Goal: Consume media (video, audio)

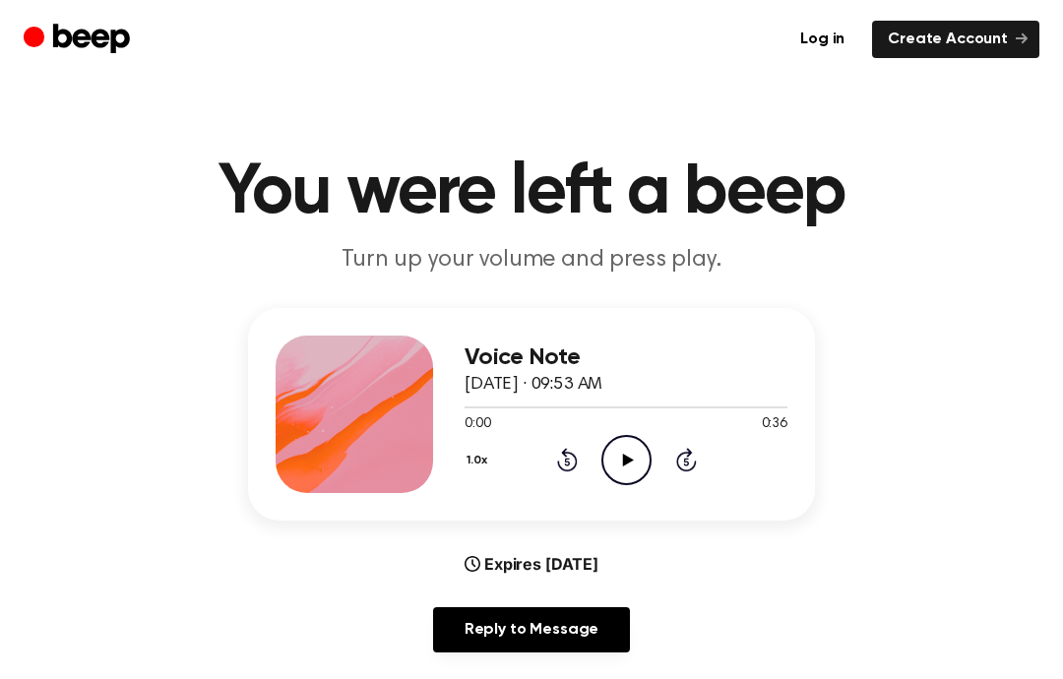
click at [634, 457] on icon "Play Audio" at bounding box center [626, 460] width 50 height 50
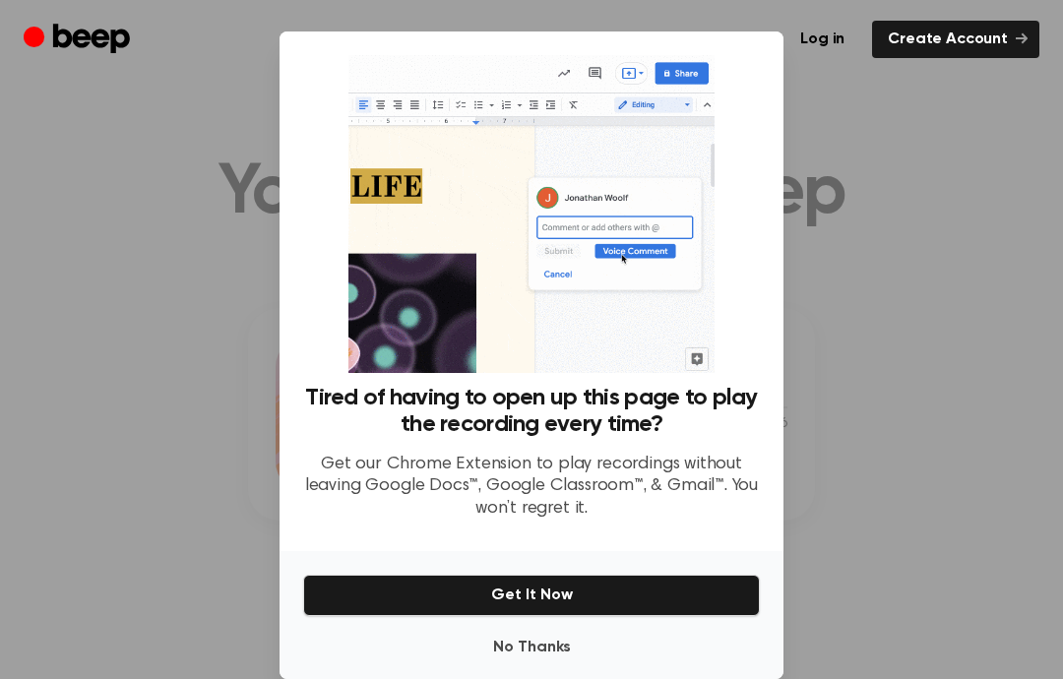
click at [565, 660] on button "No Thanks" at bounding box center [531, 647] width 457 height 39
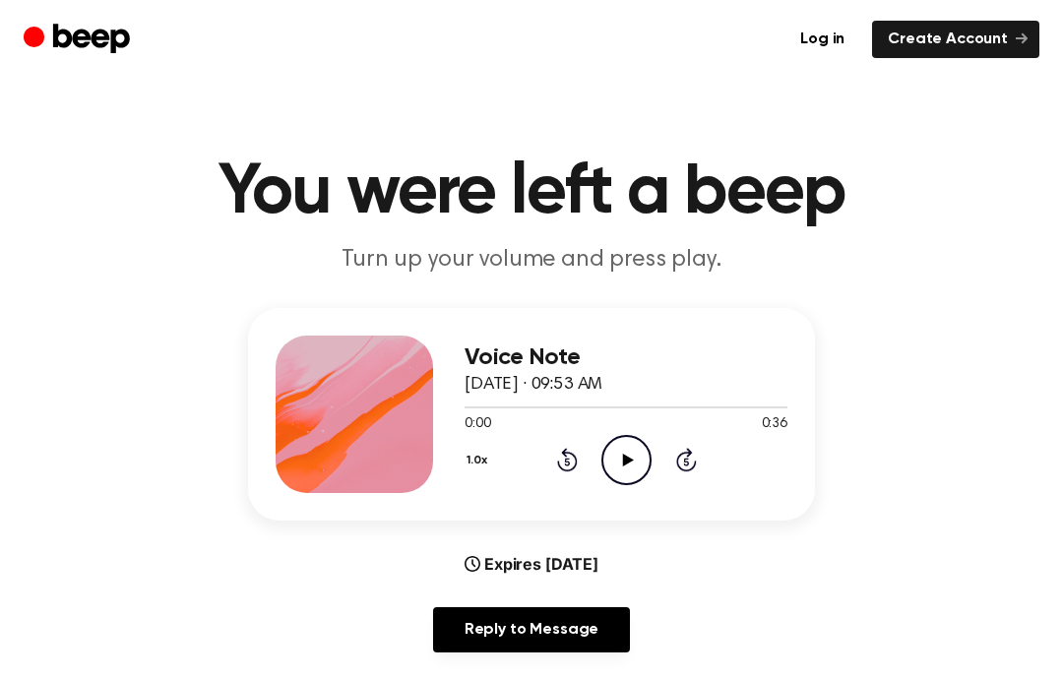
click at [647, 464] on icon "Play Audio" at bounding box center [626, 460] width 50 height 50
click at [554, 478] on div "1.0x Rewind 5 seconds Pause Audio Skip 5 seconds" at bounding box center [626, 460] width 323 height 50
click at [567, 467] on icon "Rewind 5 seconds" at bounding box center [567, 460] width 22 height 26
click at [557, 468] on icon "Rewind 5 seconds" at bounding box center [567, 460] width 22 height 26
click at [568, 472] on div "1.0x Rewind 5 seconds Pause Audio Skip 5 seconds" at bounding box center [626, 460] width 323 height 50
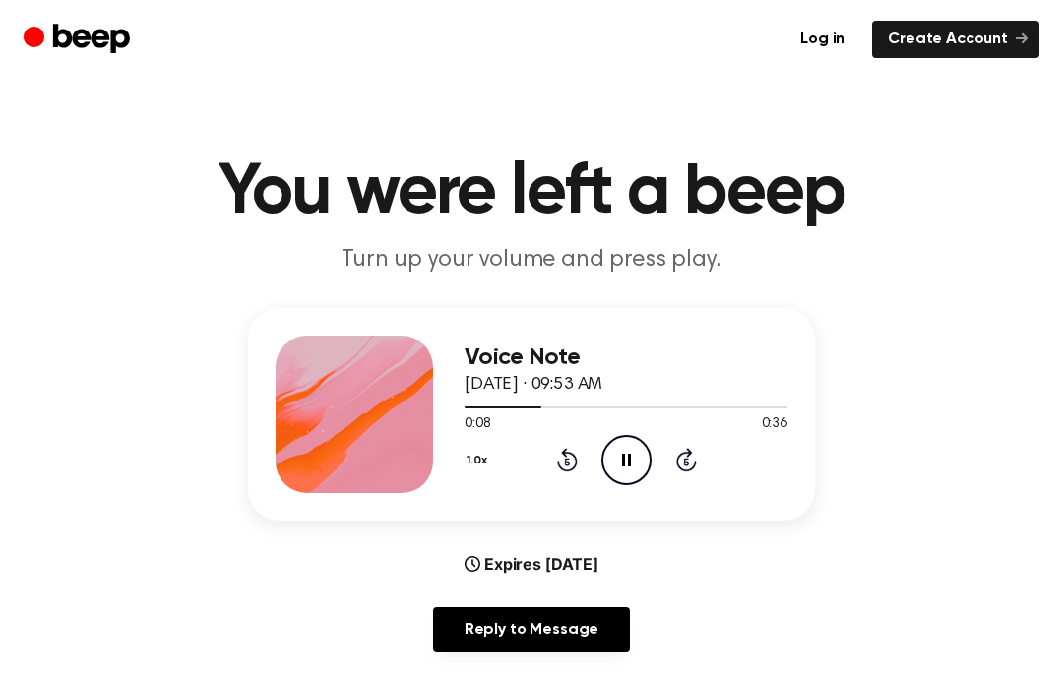
click at [567, 478] on div "1.0x Rewind 5 seconds Pause Audio Skip 5 seconds" at bounding box center [626, 460] width 323 height 50
click at [557, 467] on icon "Rewind 5 seconds" at bounding box center [567, 460] width 22 height 26
click at [557, 477] on div "1.0x Rewind 5 seconds Pause Audio Skip 5 seconds" at bounding box center [626, 460] width 323 height 50
click at [559, 485] on div "Voice Note [DATE] · 09:53 AM 0:04 0:36 Your browser does not support the [objec…" at bounding box center [626, 414] width 323 height 157
click at [551, 482] on div "1.0x Rewind 5 seconds Pause Audio Skip 5 seconds" at bounding box center [626, 460] width 323 height 50
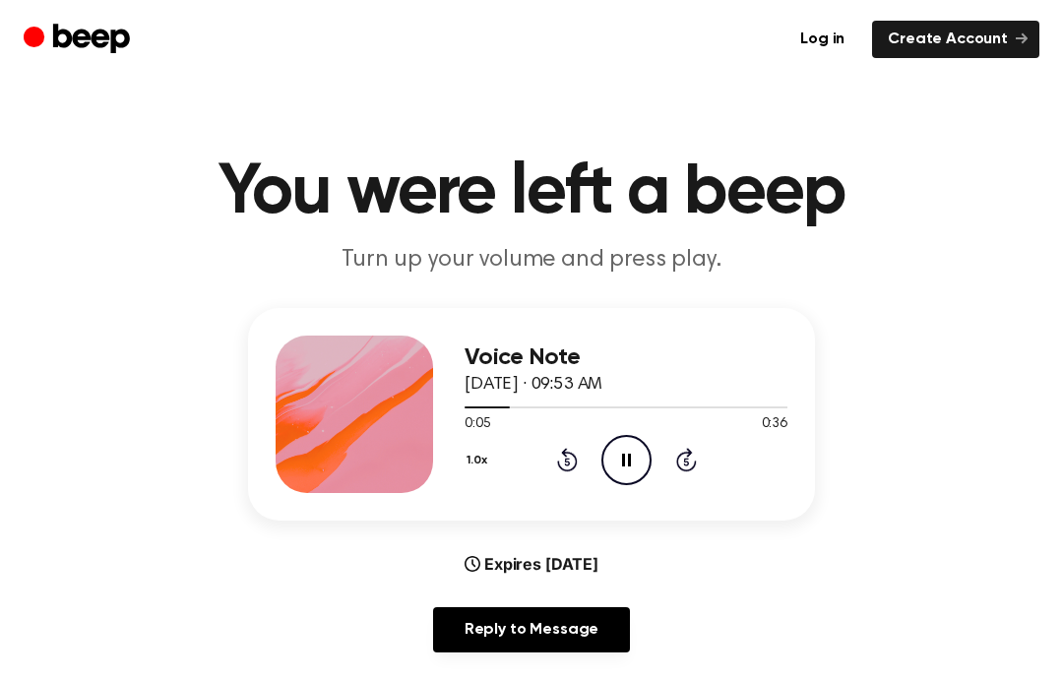
click at [549, 474] on div "1.0x Rewind 5 seconds Pause Audio Skip 5 seconds" at bounding box center [626, 460] width 323 height 50
click at [548, 473] on div "1.0x Rewind 5 seconds Pause Audio Skip 5 seconds" at bounding box center [626, 460] width 323 height 50
click at [563, 481] on div "1.0x Rewind 5 seconds Pause Audio Skip 5 seconds" at bounding box center [626, 460] width 323 height 50
click at [542, 477] on div "1.0x Rewind 5 seconds Pause Audio Skip 5 seconds" at bounding box center [626, 460] width 323 height 50
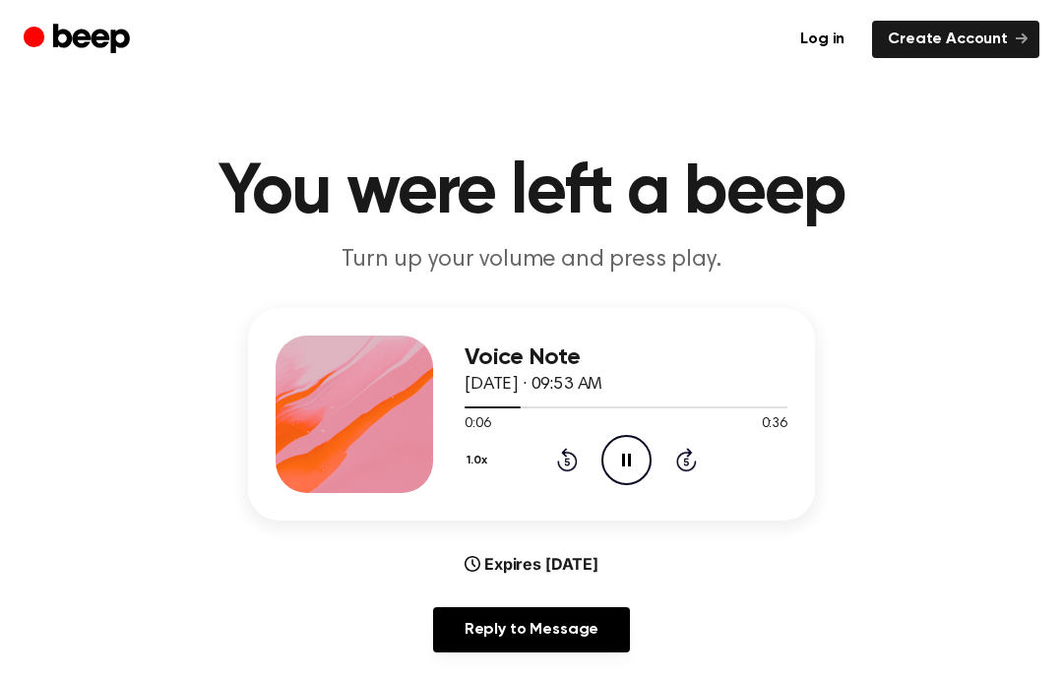
click at [541, 476] on div "1.0x Rewind 5 seconds Pause Audio Skip 5 seconds" at bounding box center [626, 460] width 323 height 50
click at [634, 447] on icon "Pause Audio" at bounding box center [626, 460] width 50 height 50
click at [556, 461] on icon "Rewind 5 seconds" at bounding box center [567, 460] width 22 height 26
click at [544, 502] on div "Voice Note [DATE] · 09:53 AM 0:02 0:36 Your browser does not support the [objec…" at bounding box center [531, 414] width 567 height 213
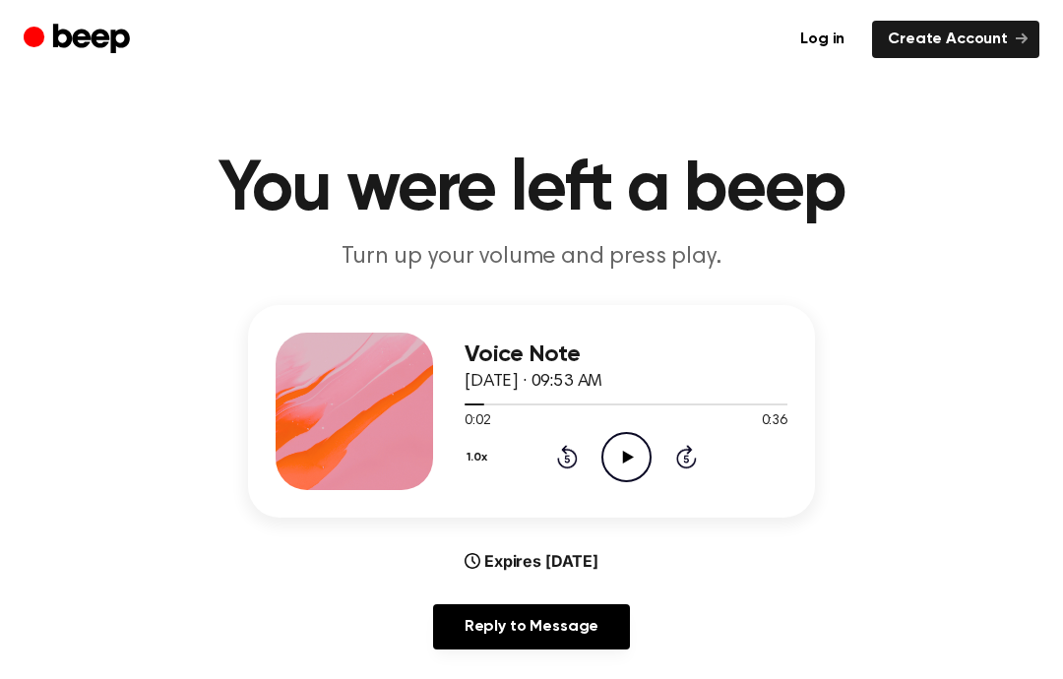
click at [534, 466] on div "1.0x Rewind 5 seconds Play Audio Skip 5 seconds" at bounding box center [626, 457] width 323 height 50
click at [500, 424] on div "0:02 0:36" at bounding box center [626, 421] width 323 height 21
click at [565, 465] on icon "Rewind 5 seconds" at bounding box center [567, 457] width 22 height 26
click at [562, 451] on icon at bounding box center [567, 457] width 21 height 24
click at [594, 451] on div "1.0x Rewind 5 seconds Play Audio Skip 5 seconds" at bounding box center [626, 457] width 323 height 50
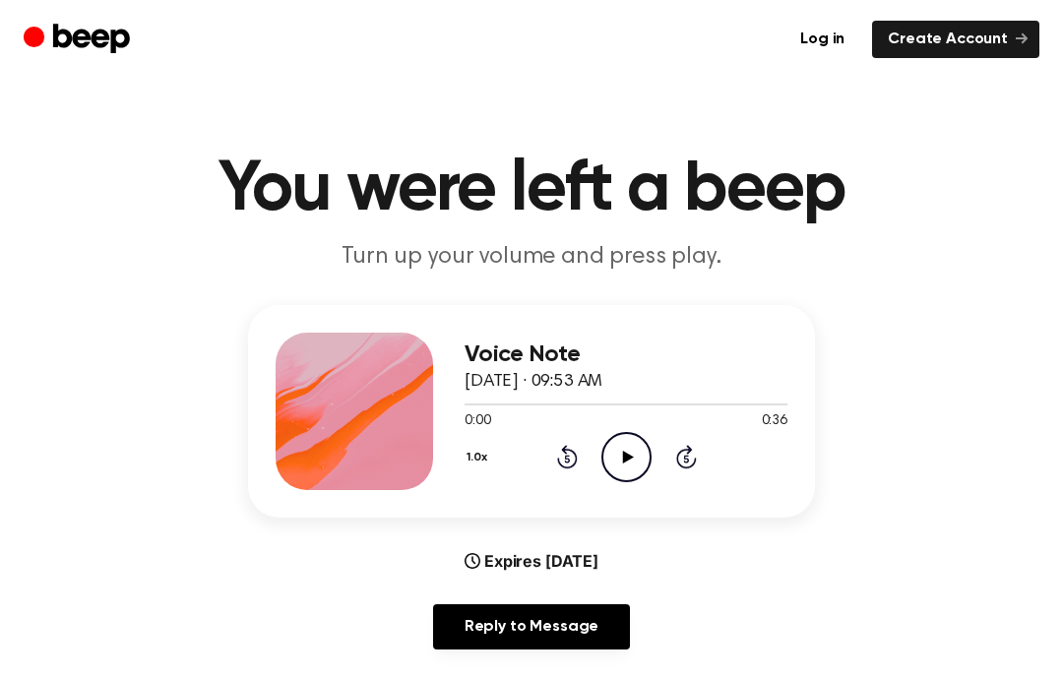
click at [641, 461] on icon "Play Audio" at bounding box center [626, 457] width 50 height 50
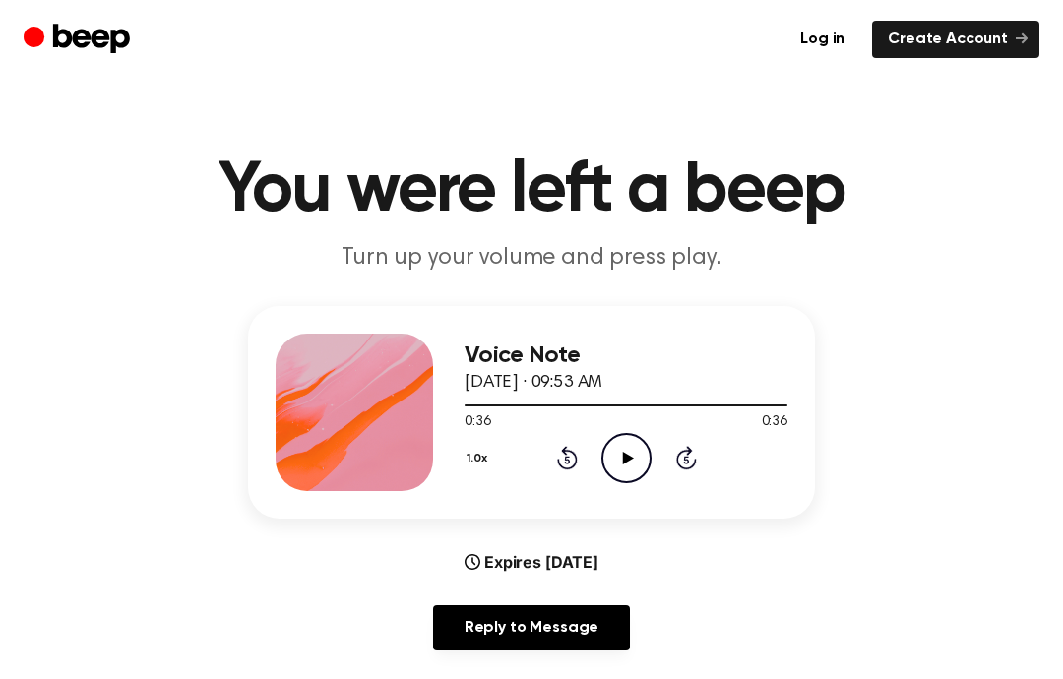
scroll to position [0, 0]
